Goal: Navigation & Orientation: Go to known website

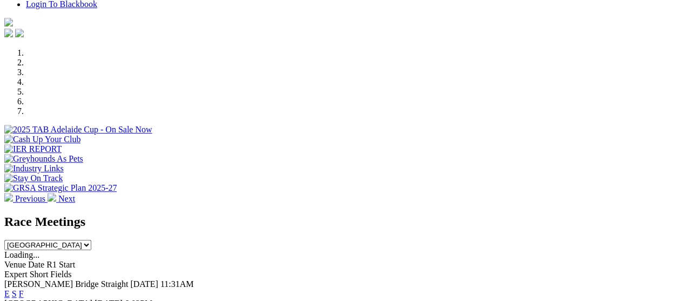
scroll to position [270, 0]
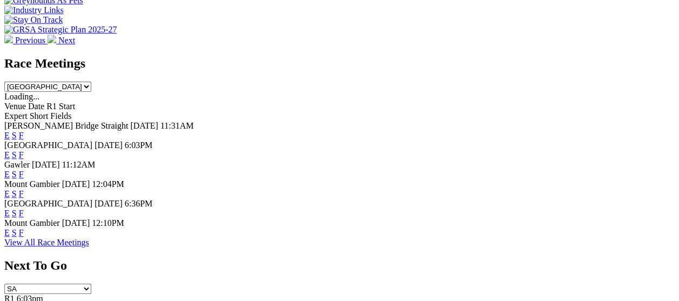
scroll to position [378, 0]
